Goal: Information Seeking & Learning: Find specific fact

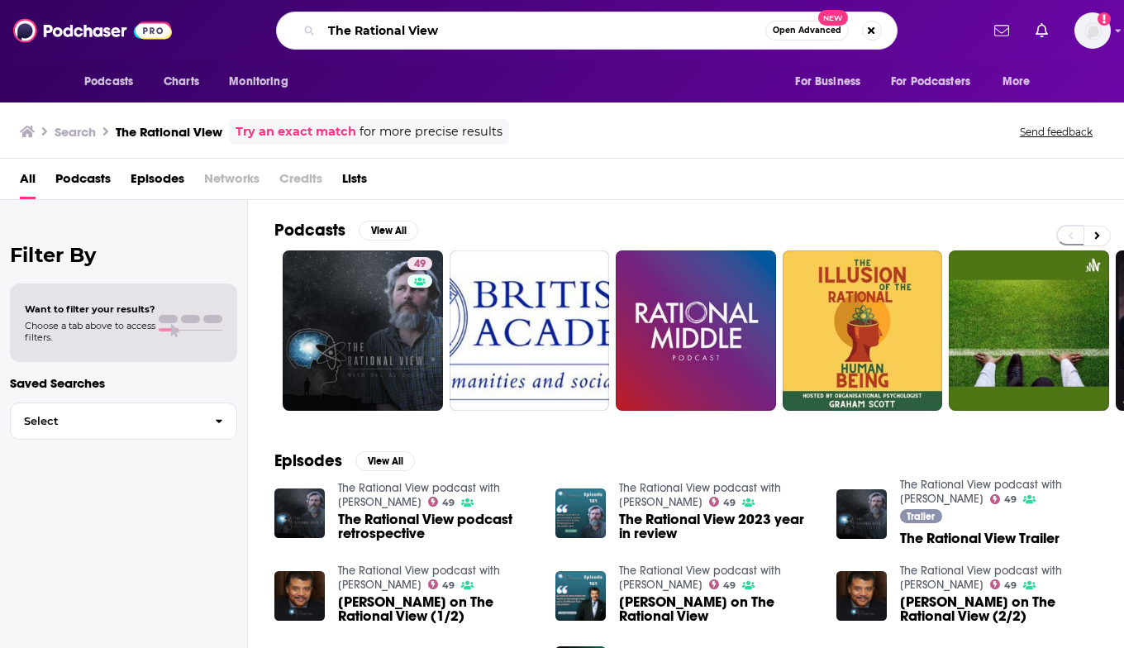
click at [403, 29] on input "The Rational View" at bounding box center [543, 30] width 444 height 26
click at [403, 28] on input "The Rational View" at bounding box center [543, 30] width 444 height 26
type input "follow your different"
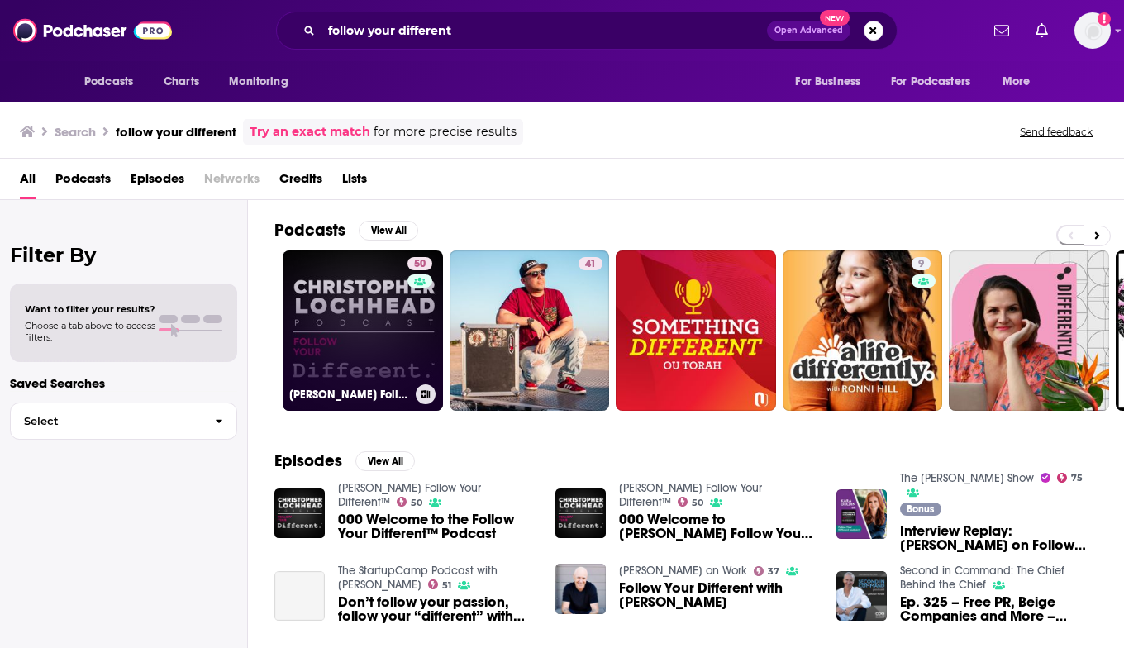
click at [365, 342] on link "50 [PERSON_NAME] Follow Your Different™" at bounding box center [363, 330] width 160 height 160
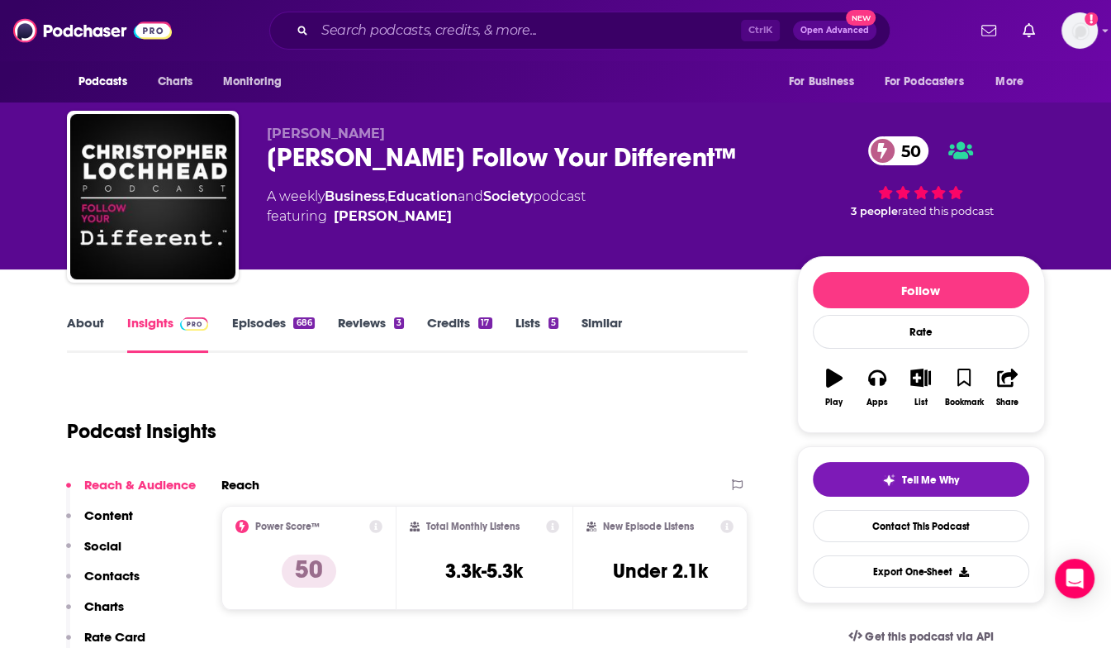
click at [389, 164] on div "[PERSON_NAME] Follow Your Different™ 50" at bounding box center [519, 157] width 504 height 32
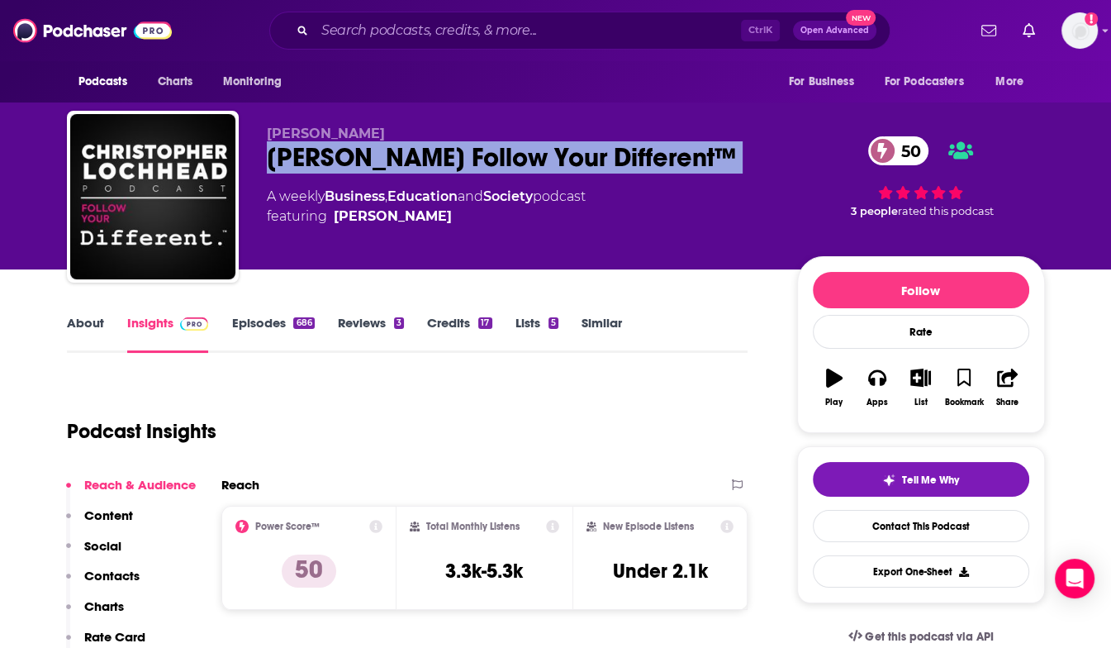
drag, startPoint x: 389, startPoint y: 164, endPoint x: 410, endPoint y: 184, distance: 29.2
click at [410, 174] on div "[PERSON_NAME] Follow Your Different™ 50" at bounding box center [519, 157] width 504 height 32
copy div "[PERSON_NAME] Follow Your Different™ 50"
click at [454, 29] on input "Search podcasts, credits, & more..." at bounding box center [528, 30] width 426 height 26
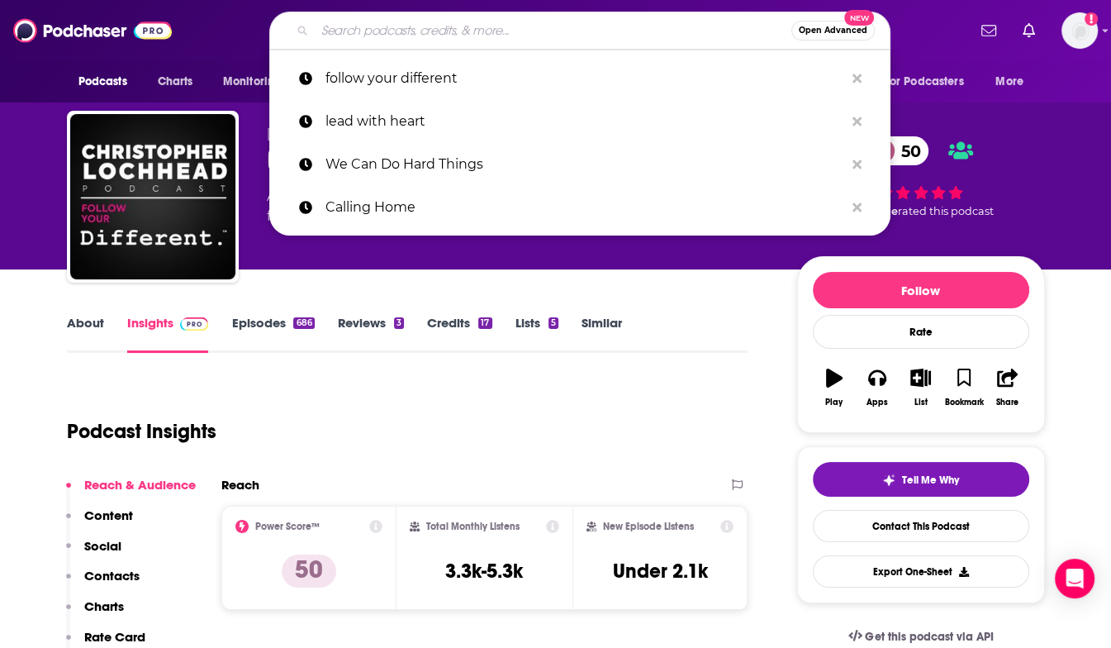
paste input "● [PERSON_NAME] Show"
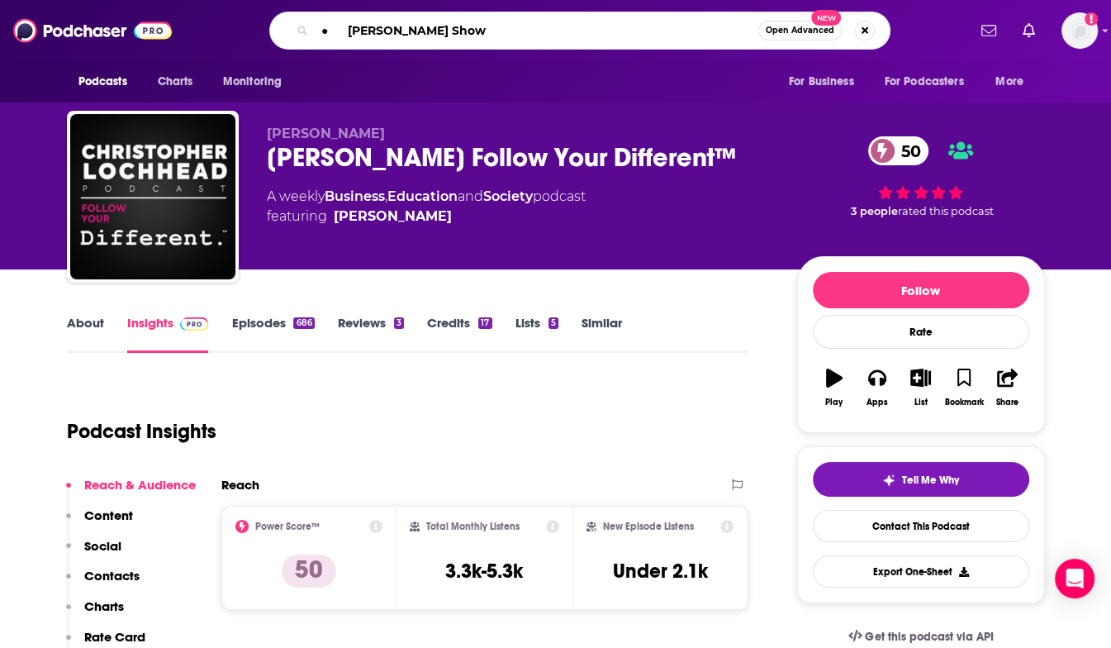
drag, startPoint x: 350, startPoint y: 36, endPoint x: 393, endPoint y: 33, distance: 43.9
click at [350, 35] on input "● [PERSON_NAME] Show" at bounding box center [537, 30] width 444 height 26
type input "[PERSON_NAME] Show"
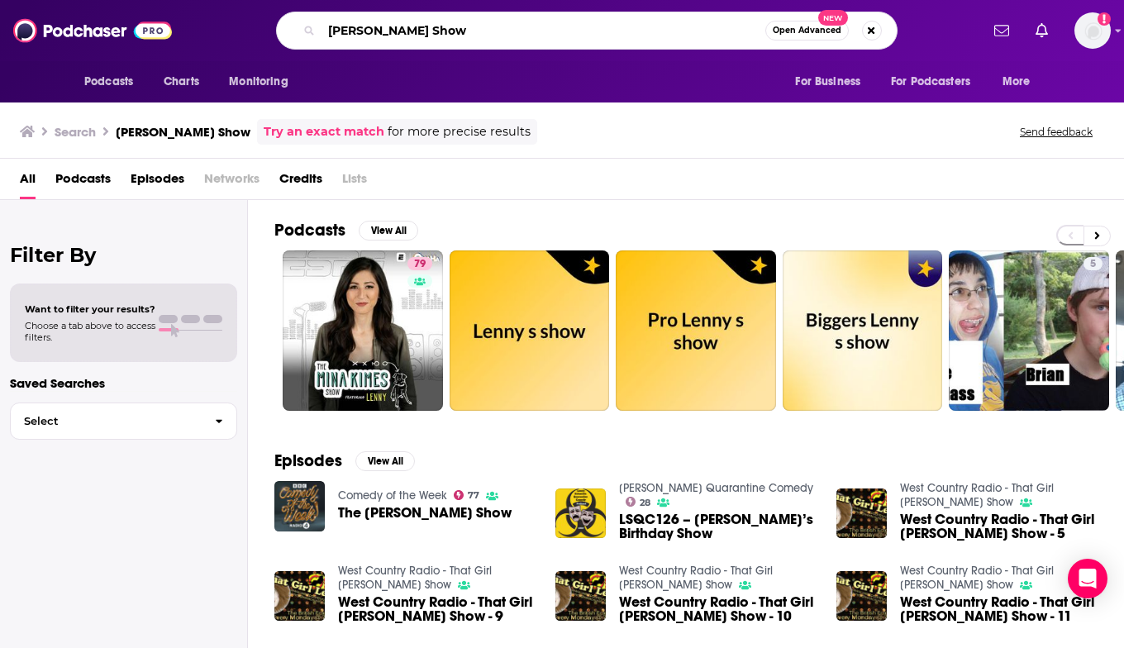
click at [493, 31] on input "[PERSON_NAME] Show" at bounding box center [543, 30] width 444 height 26
click at [476, 39] on input "[PERSON_NAME] Show" at bounding box center [543, 30] width 444 height 26
type input "[PERSON_NAME]"
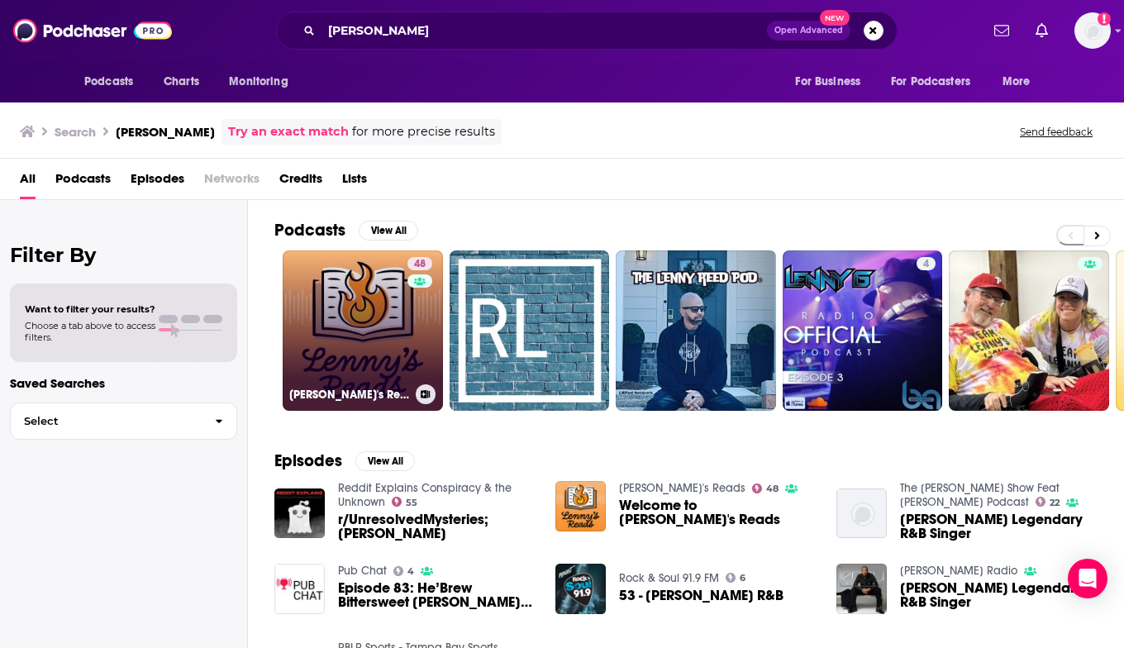
click at [379, 357] on link "48 [PERSON_NAME]'s Reads" at bounding box center [363, 330] width 160 height 160
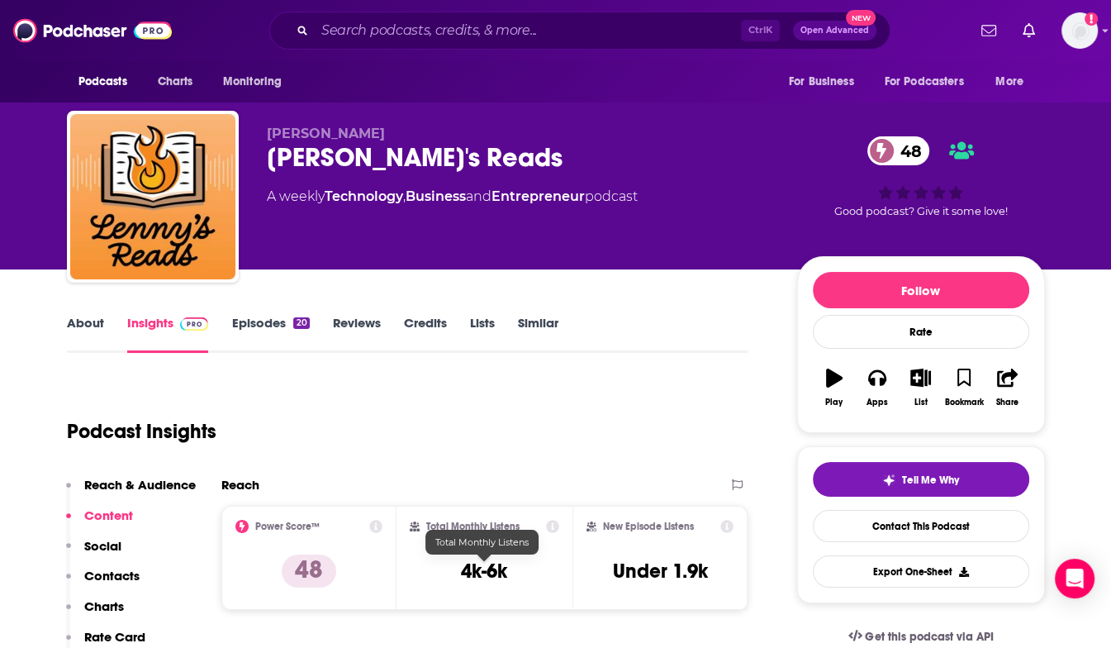
click at [466, 568] on h3 "4k-6k" at bounding box center [484, 571] width 46 height 25
drag, startPoint x: 466, startPoint y: 568, endPoint x: 506, endPoint y: 572, distance: 39.9
click at [506, 572] on h3 "4k-6k" at bounding box center [484, 571] width 46 height 25
copy div "4k-6k"
click at [590, 141] on div "[PERSON_NAME]'s Reads 48" at bounding box center [519, 157] width 504 height 32
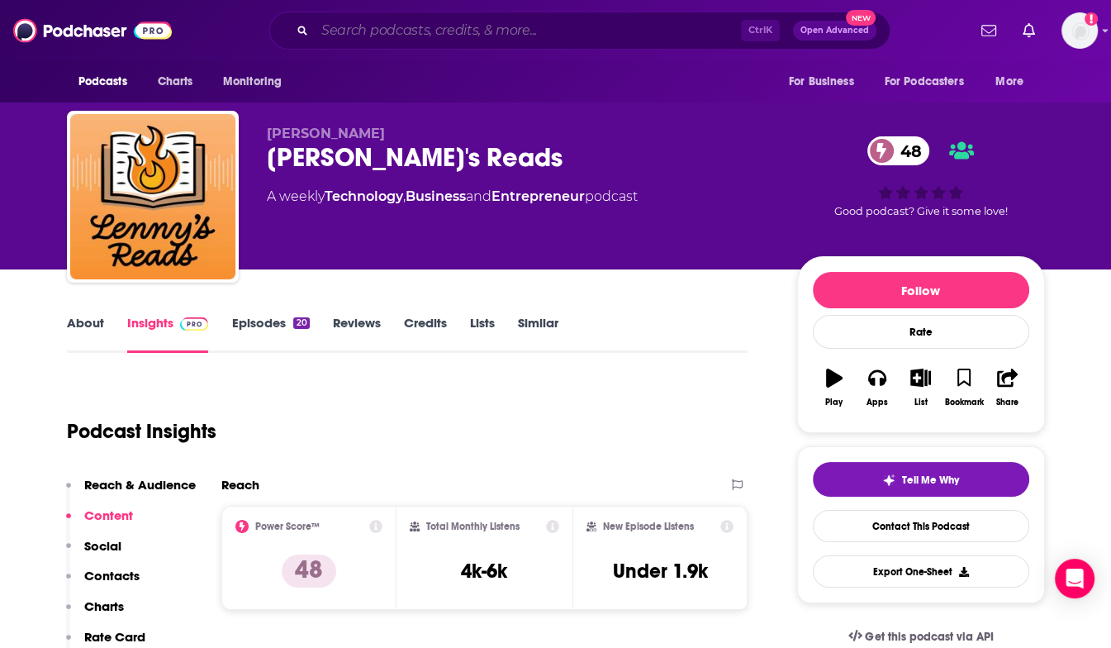
click at [440, 27] on input "Search podcasts, credits, & more..." at bounding box center [528, 30] width 426 height 26
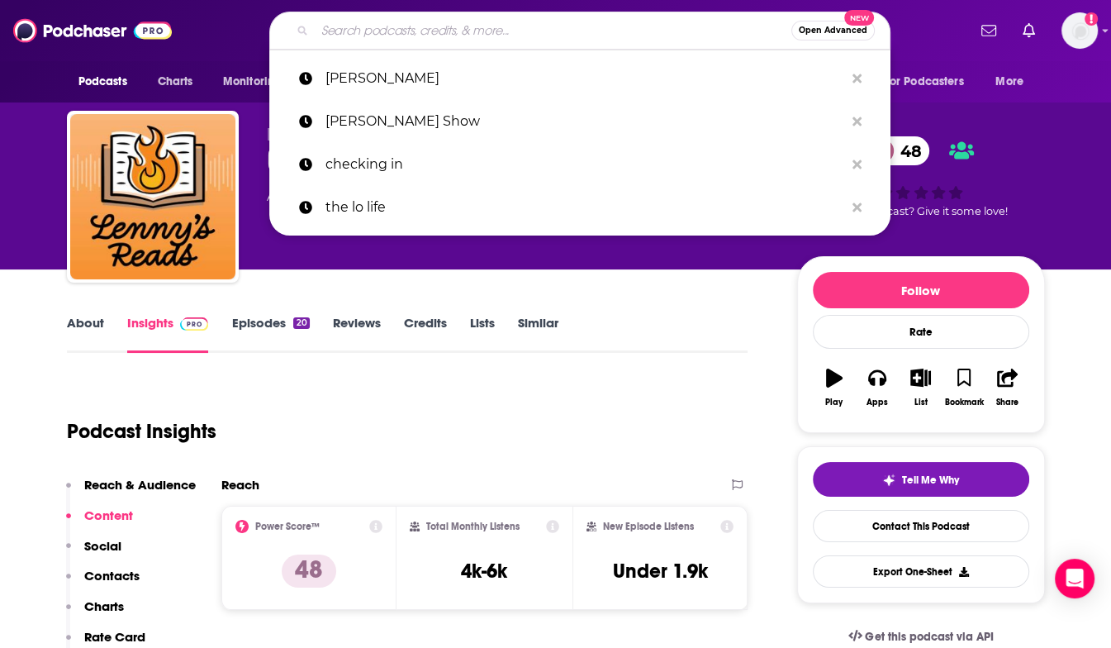
paste input "Pattern Breakers"
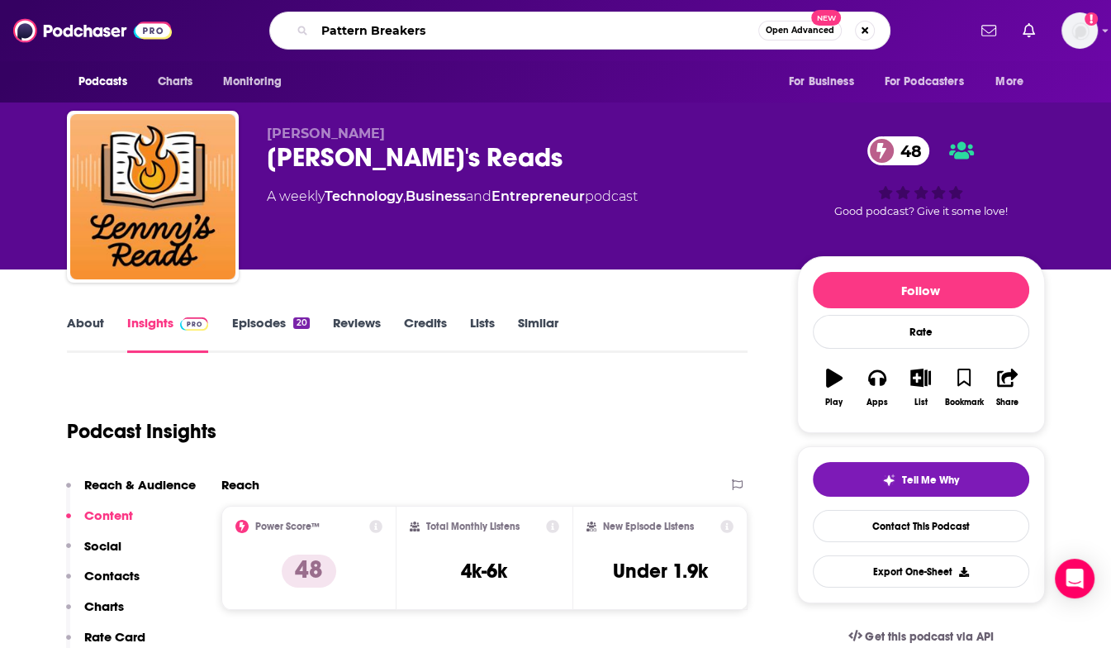
type input "Pattern Breakers"
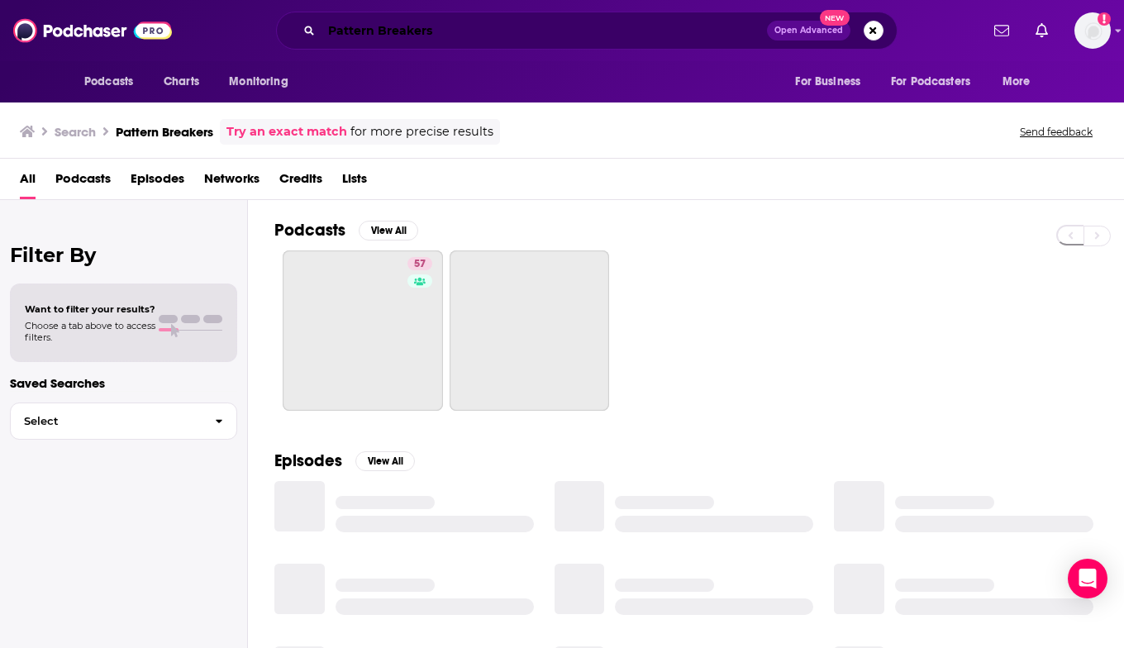
click at [450, 32] on input "Pattern Breakers" at bounding box center [543, 30] width 445 height 26
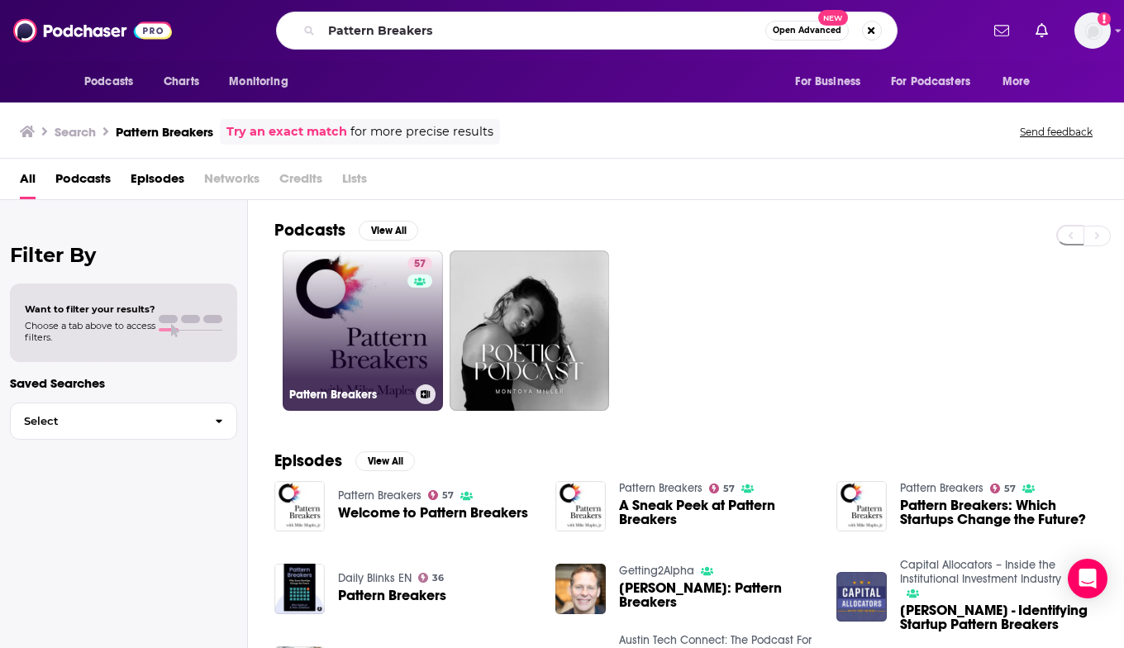
click at [385, 321] on link "57 Pattern Breakers" at bounding box center [363, 330] width 160 height 160
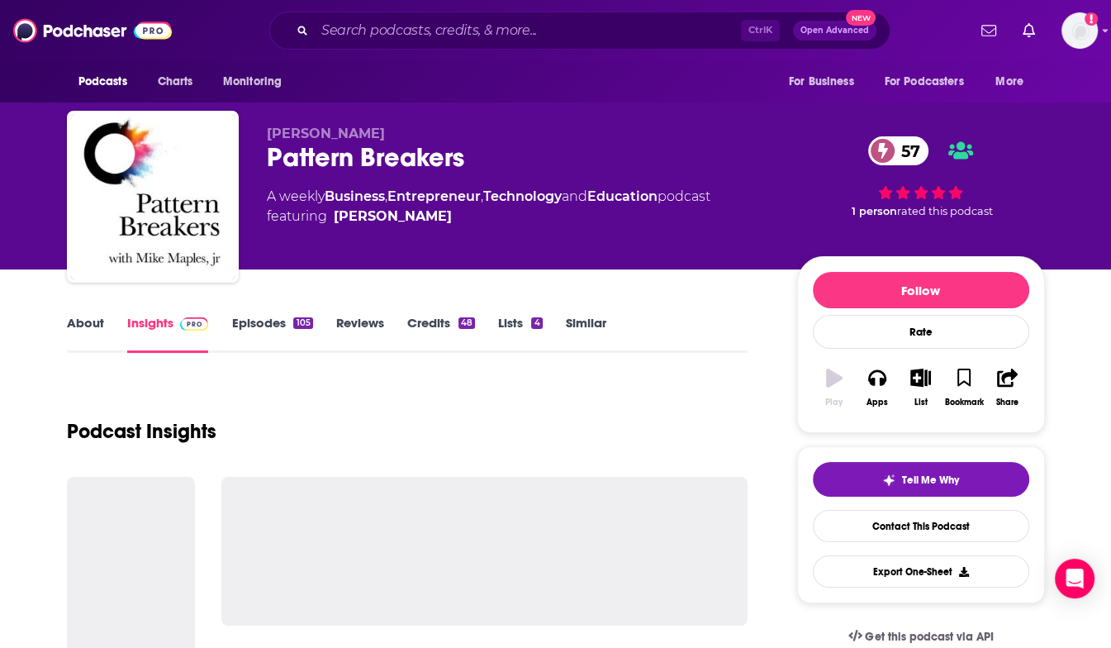
click at [385, 321] on div "Reviews" at bounding box center [371, 334] width 71 height 38
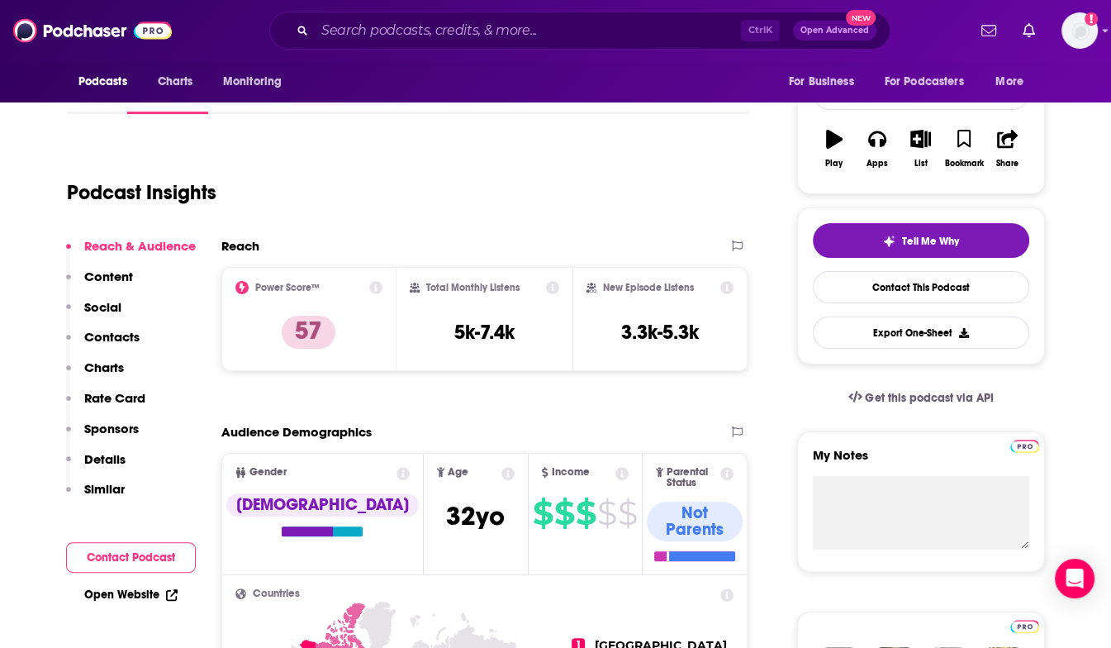
scroll to position [248, 0]
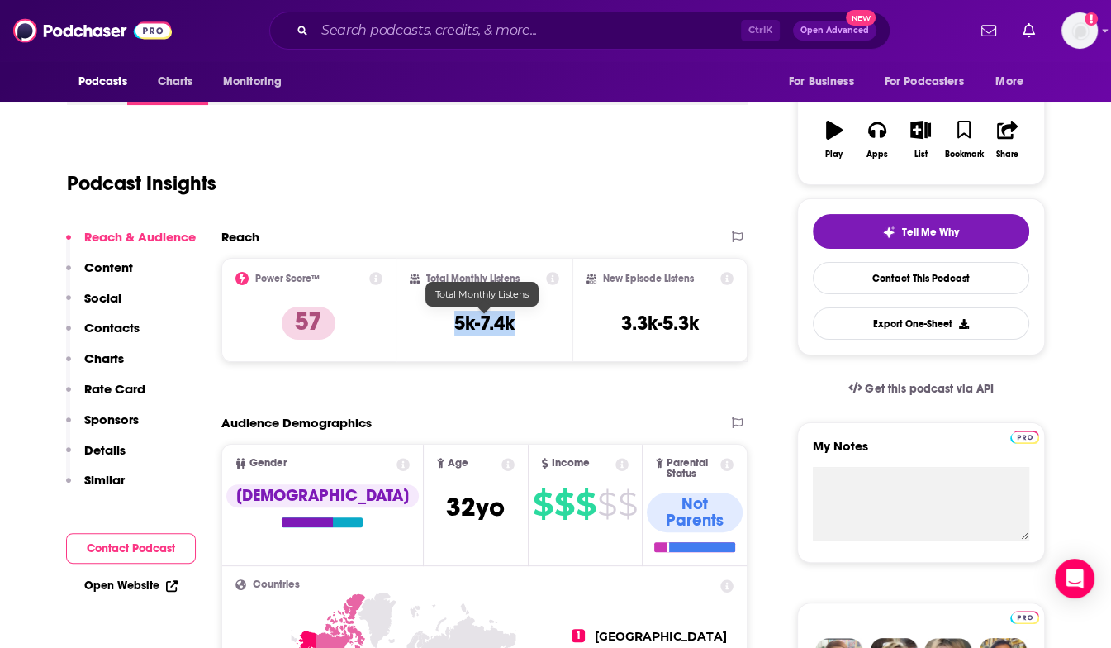
drag, startPoint x: 456, startPoint y: 321, endPoint x: 514, endPoint y: 326, distance: 58.1
click at [514, 326] on h3 "5k-7.4k" at bounding box center [484, 323] width 60 height 25
copy h3 "5k-7.4k"
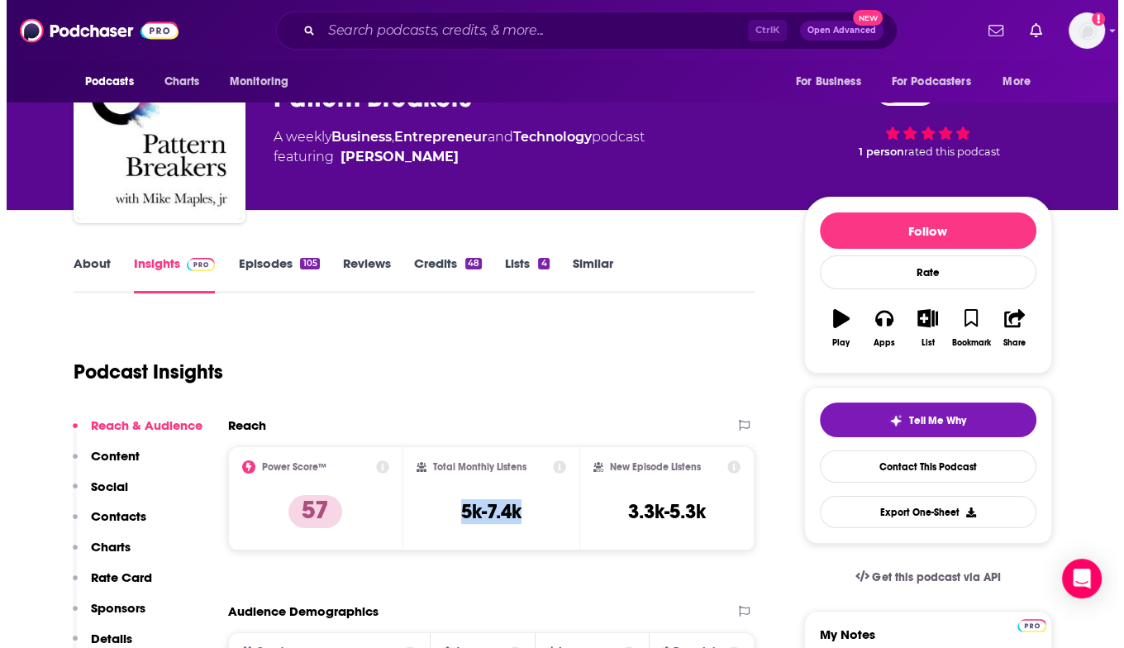
scroll to position [0, 0]
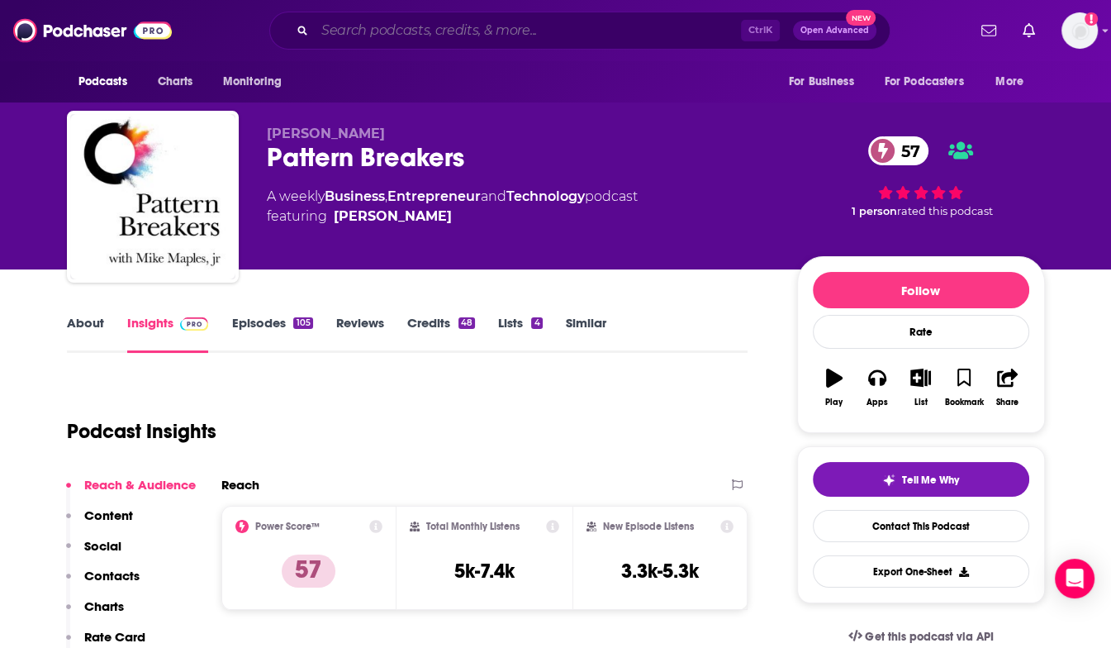
click at [393, 36] on input "Search podcasts, credits, & more..." at bounding box center [528, 30] width 426 height 26
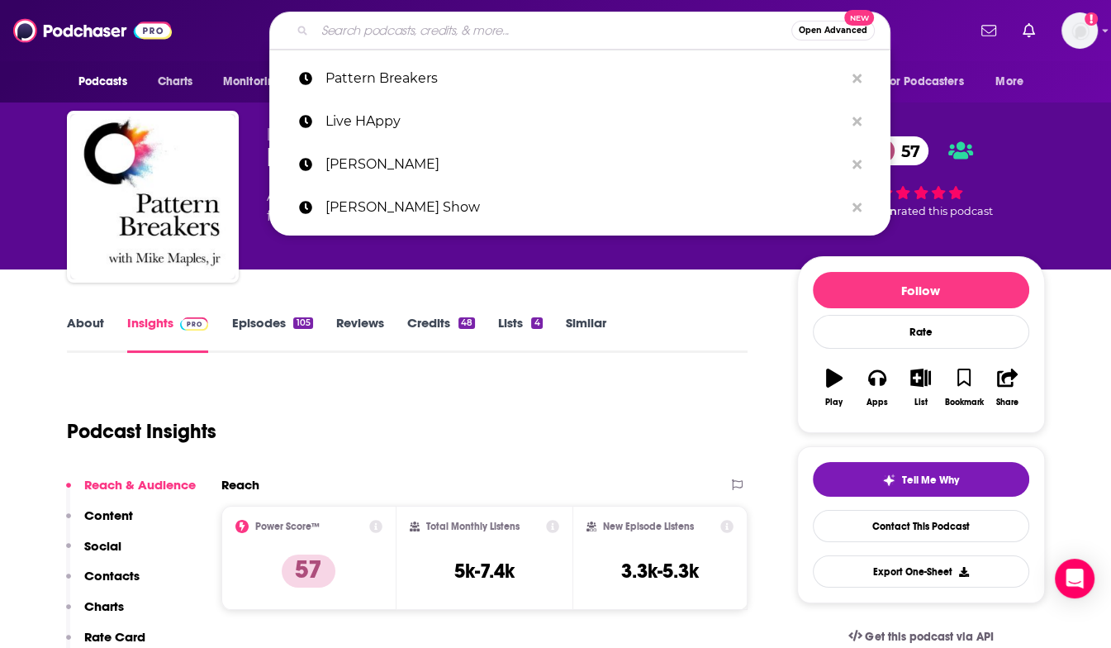
click at [393, 36] on input "Search podcasts, credits, & more..." at bounding box center [553, 30] width 477 height 26
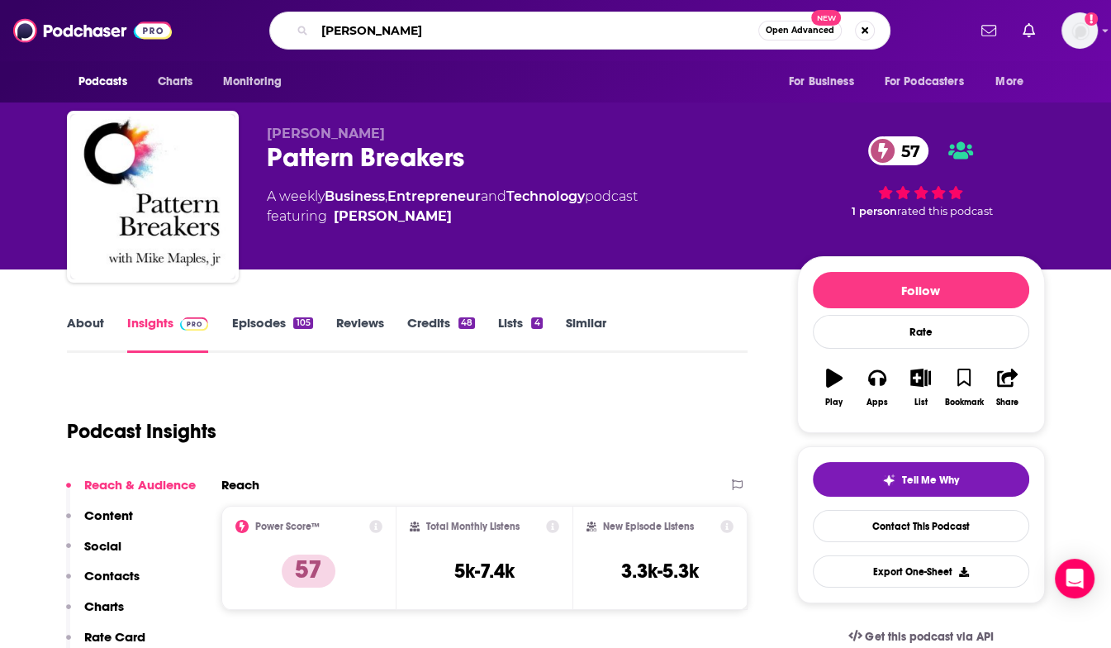
type input "[PERSON_NAME]"
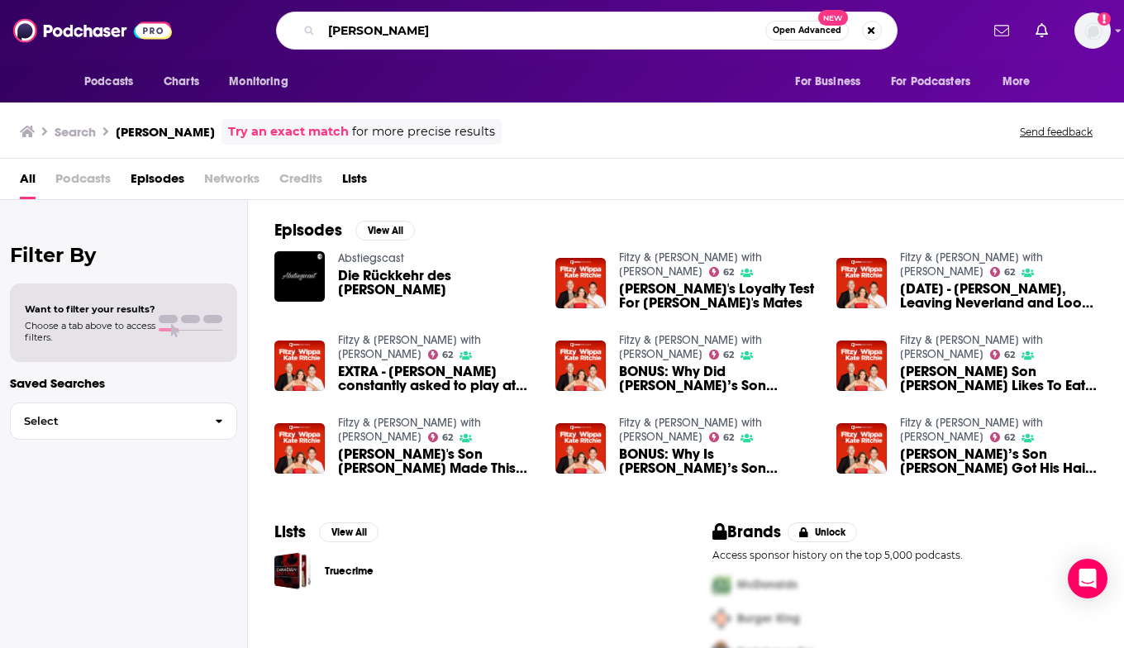
click at [364, 31] on input "[PERSON_NAME]" at bounding box center [543, 30] width 444 height 26
click at [381, 30] on input "[PERSON_NAME]" at bounding box center [543, 30] width 444 height 26
drag, startPoint x: 397, startPoint y: 28, endPoint x: 373, endPoint y: 33, distance: 25.3
click at [373, 33] on input "[PERSON_NAME]" at bounding box center [543, 30] width 444 height 26
click at [392, 36] on input "[PERSON_NAME]" at bounding box center [543, 30] width 444 height 26
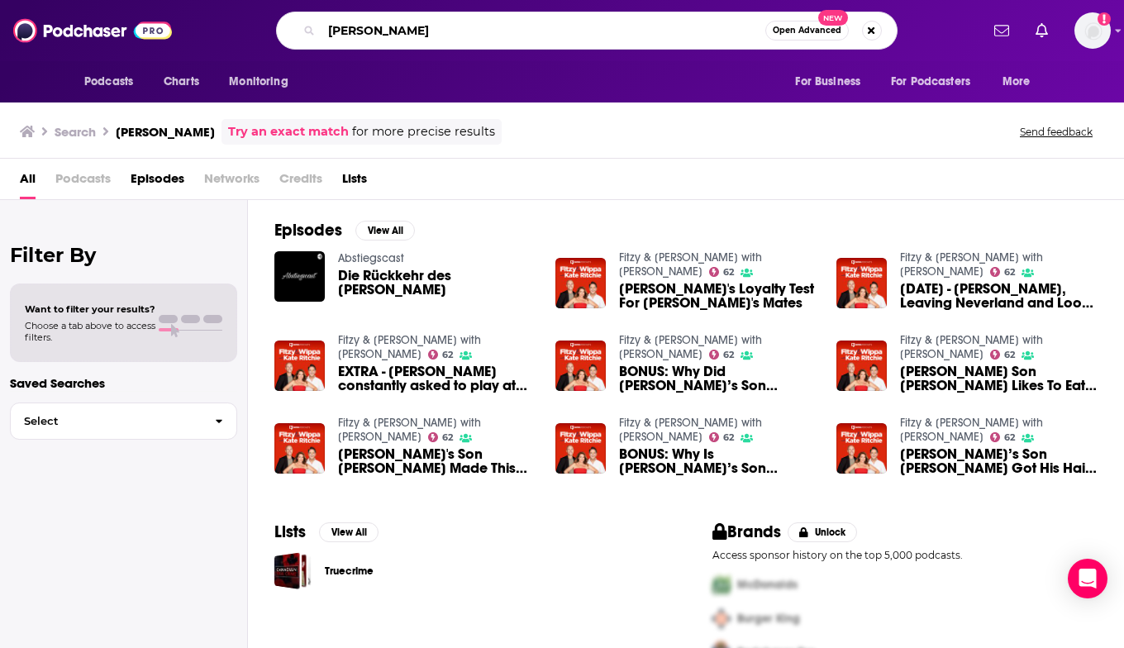
click at [369, 37] on input "[PERSON_NAME]" at bounding box center [543, 30] width 444 height 26
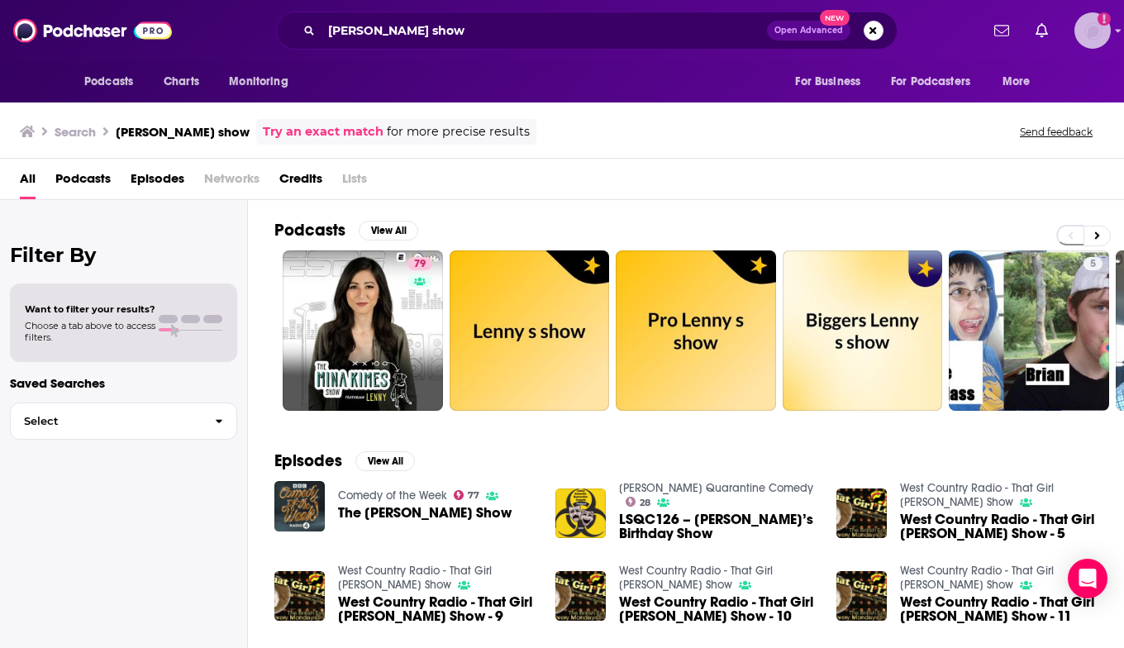
click at [1092, 26] on img "Logged in as megcassidy" at bounding box center [1092, 30] width 36 height 36
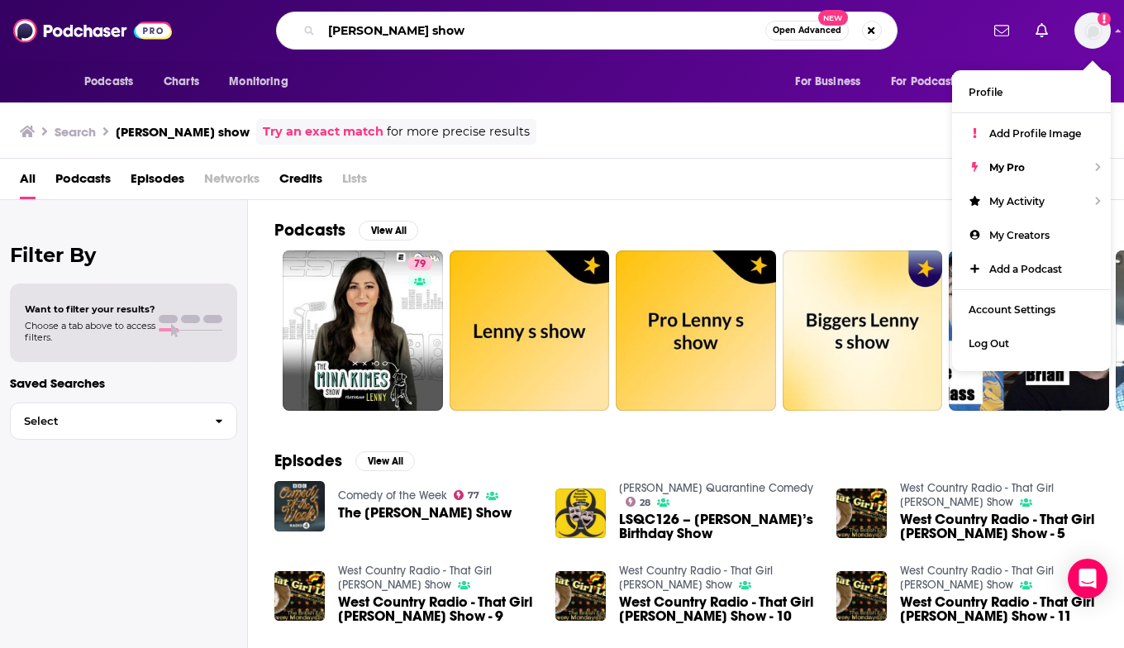
click at [734, 38] on input "[PERSON_NAME] show" at bounding box center [543, 30] width 444 height 26
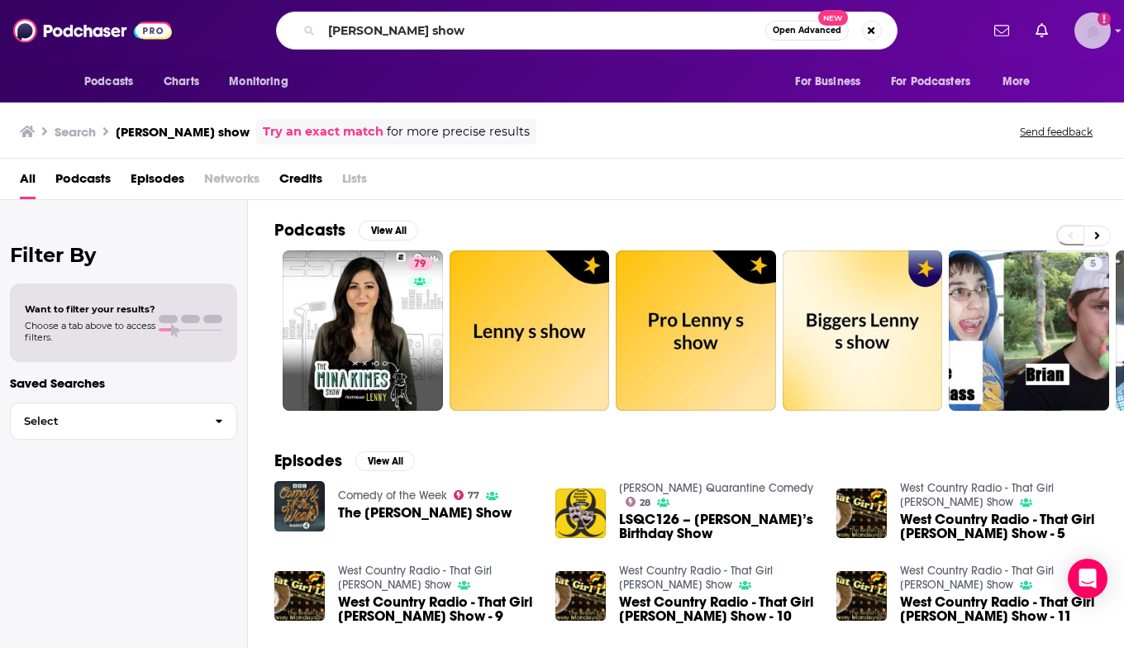
click at [1088, 23] on img "Logged in as megcassidy" at bounding box center [1092, 30] width 36 height 36
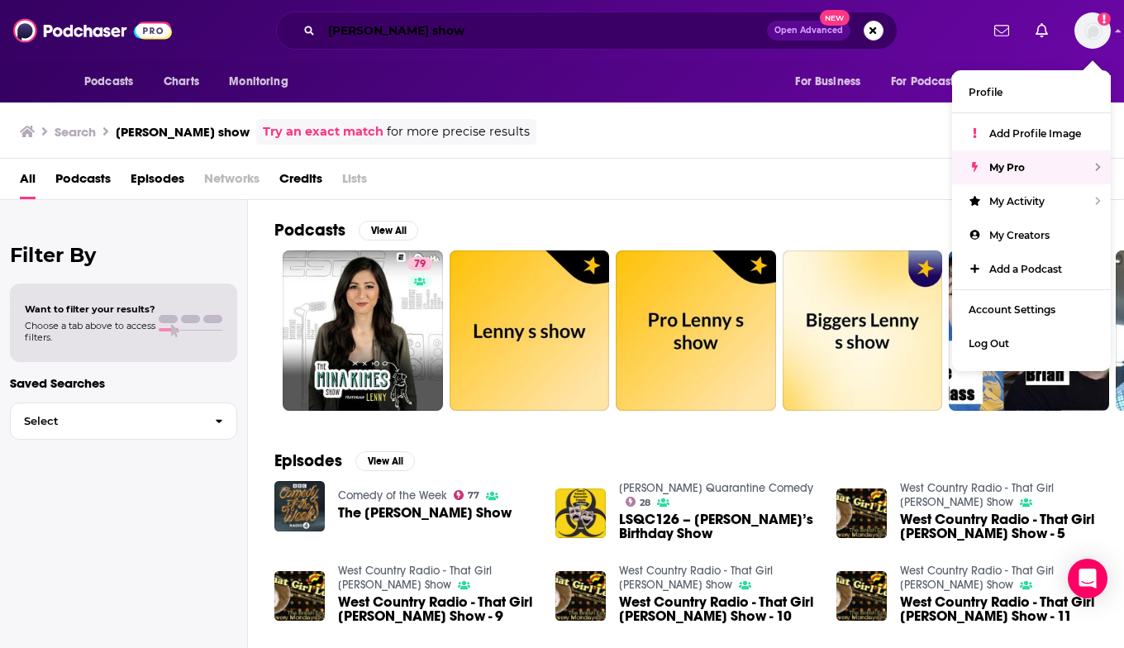
click at [531, 38] on input "[PERSON_NAME] show" at bounding box center [543, 30] width 445 height 26
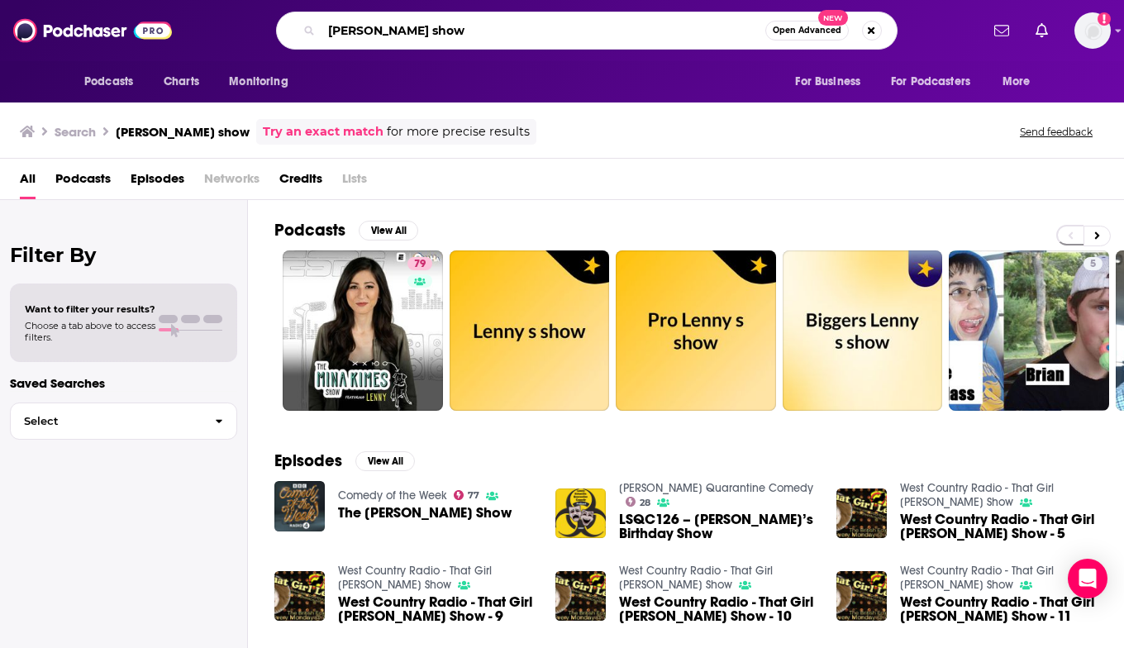
click at [453, 39] on input "[PERSON_NAME] show" at bounding box center [543, 30] width 444 height 26
click at [441, 44] on div "lenny show Open Advanced New" at bounding box center [586, 31] width 621 height 38
click at [1097, 23] on span "Add a profile image" at bounding box center [1092, 30] width 36 height 36
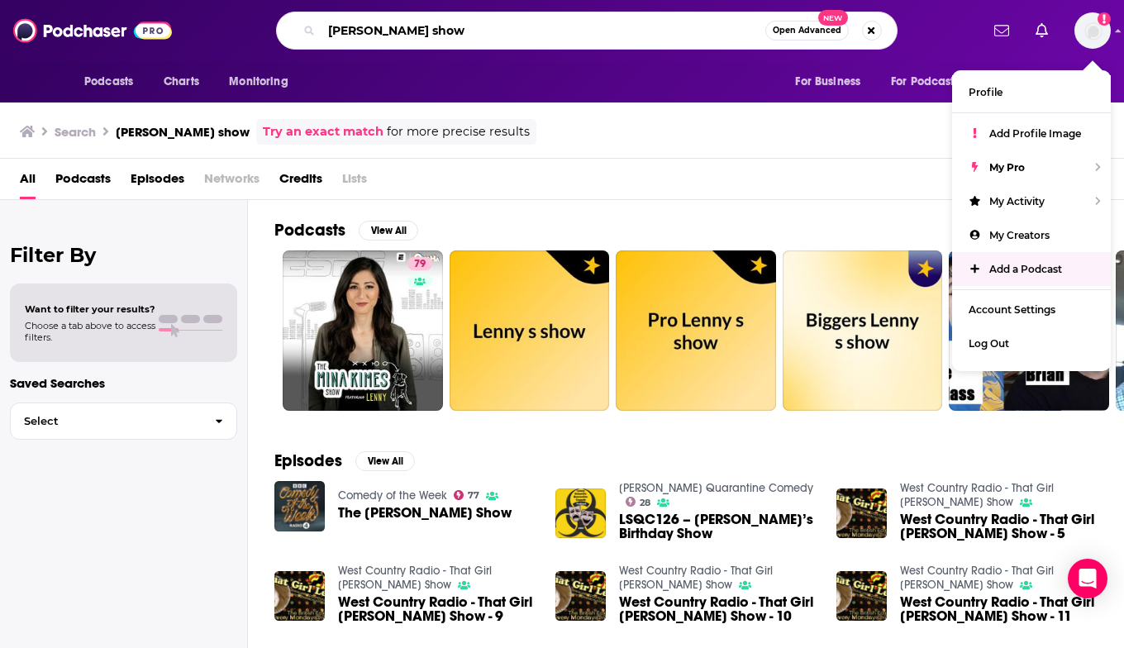
click at [469, 34] on input "[PERSON_NAME] show" at bounding box center [543, 30] width 444 height 26
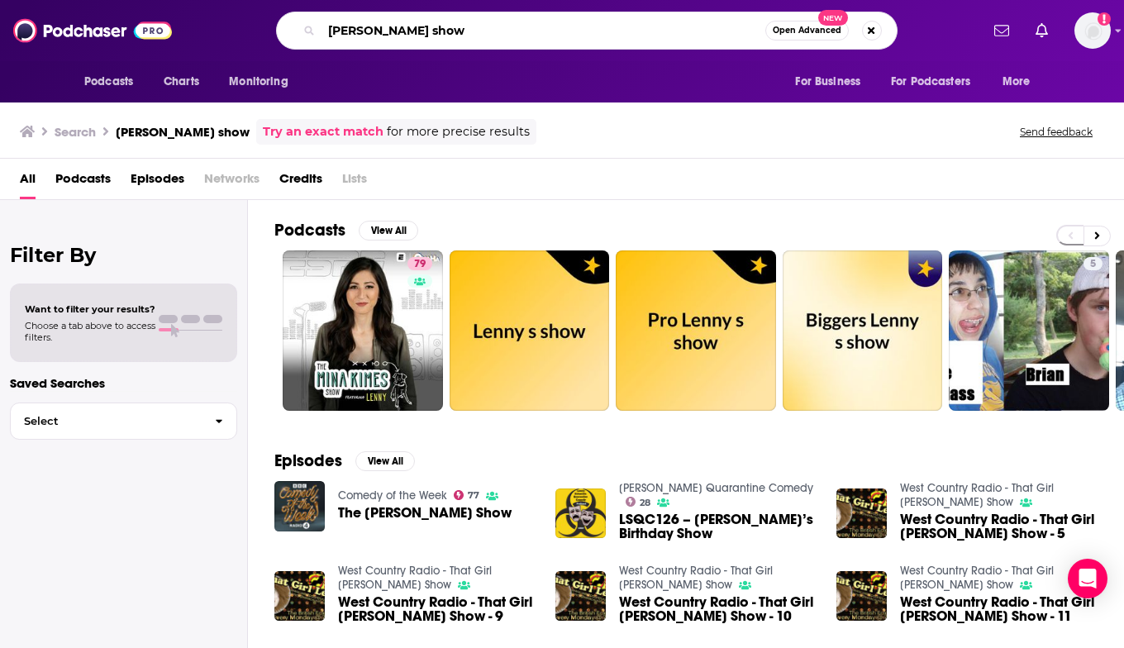
click at [401, 30] on input "[PERSON_NAME] show" at bounding box center [543, 30] width 444 height 26
click at [325, 26] on input "[PERSON_NAME] show" at bounding box center [543, 30] width 444 height 26
type input "the lenny show"
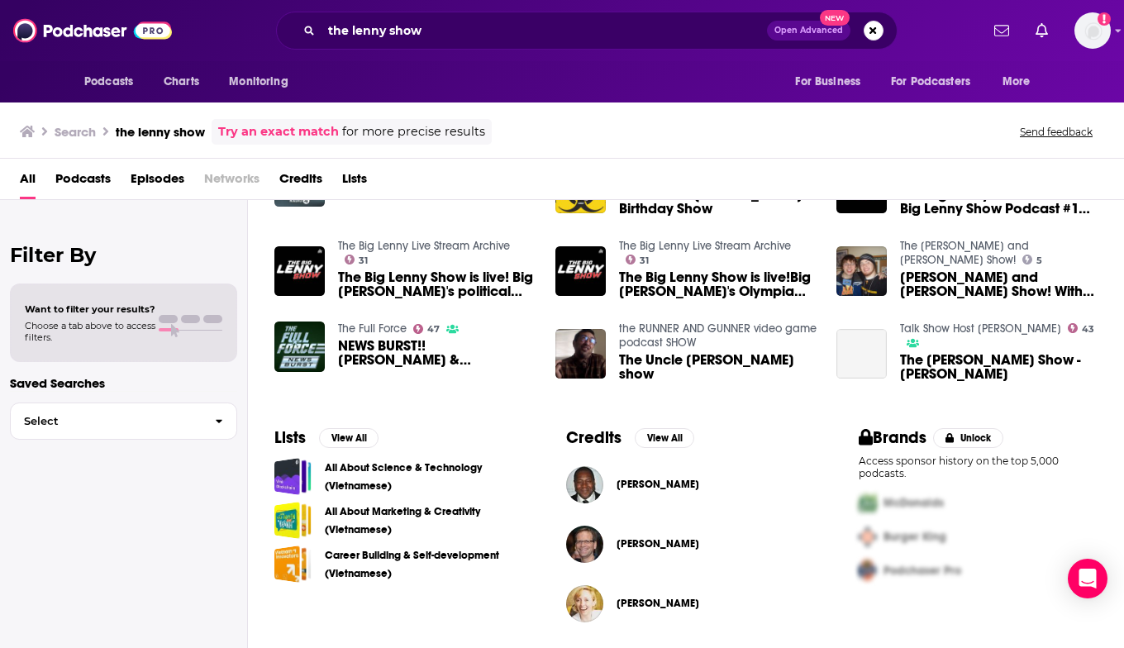
scroll to position [326, 0]
